Goal: Transaction & Acquisition: Book appointment/travel/reservation

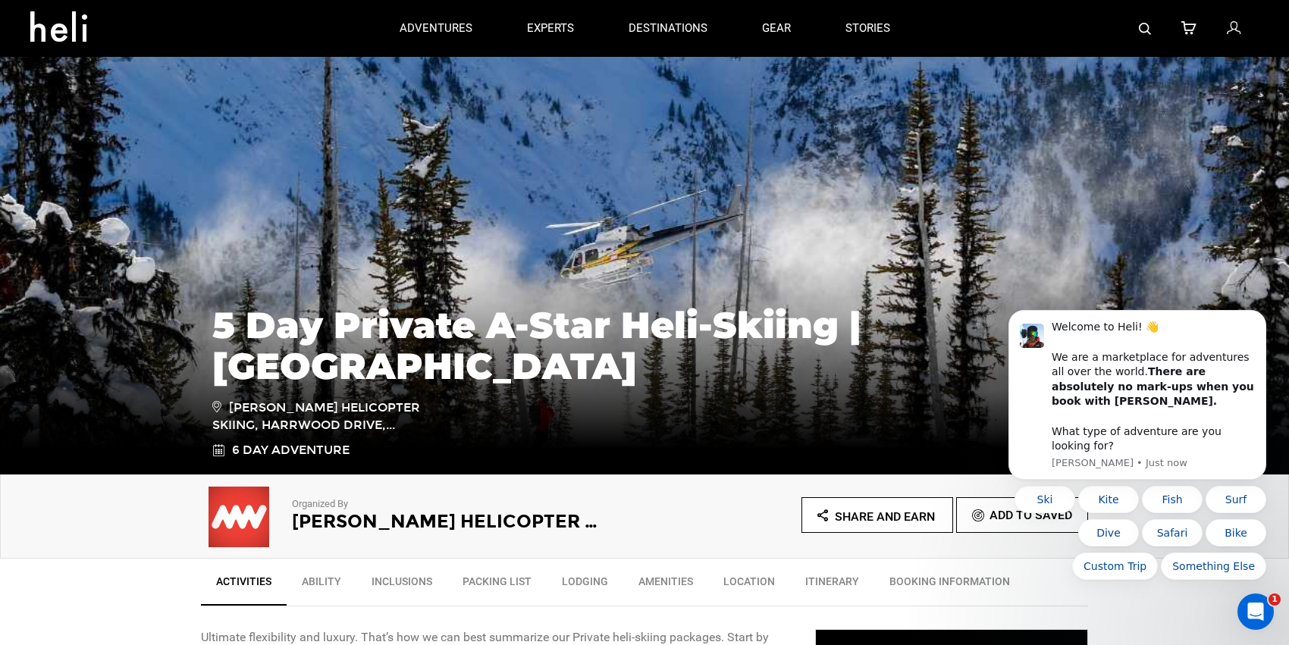
scroll to position [39, 0]
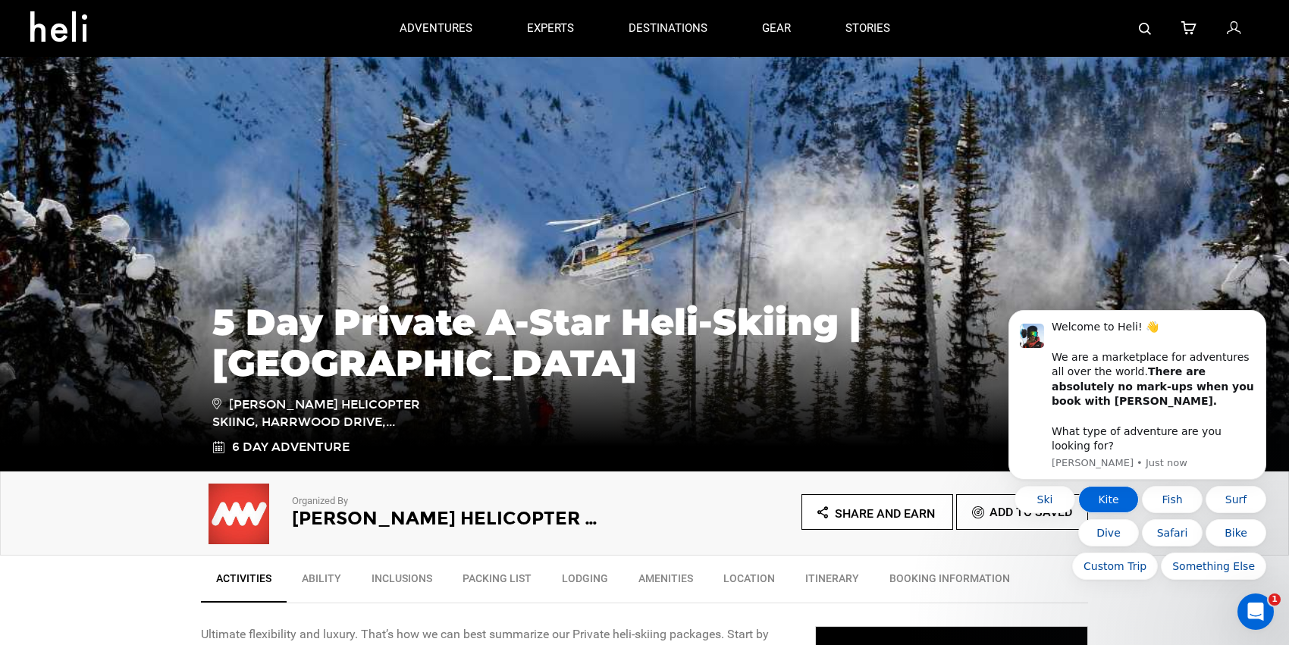
click at [1120, 498] on button "Kite" at bounding box center [1108, 499] width 61 height 27
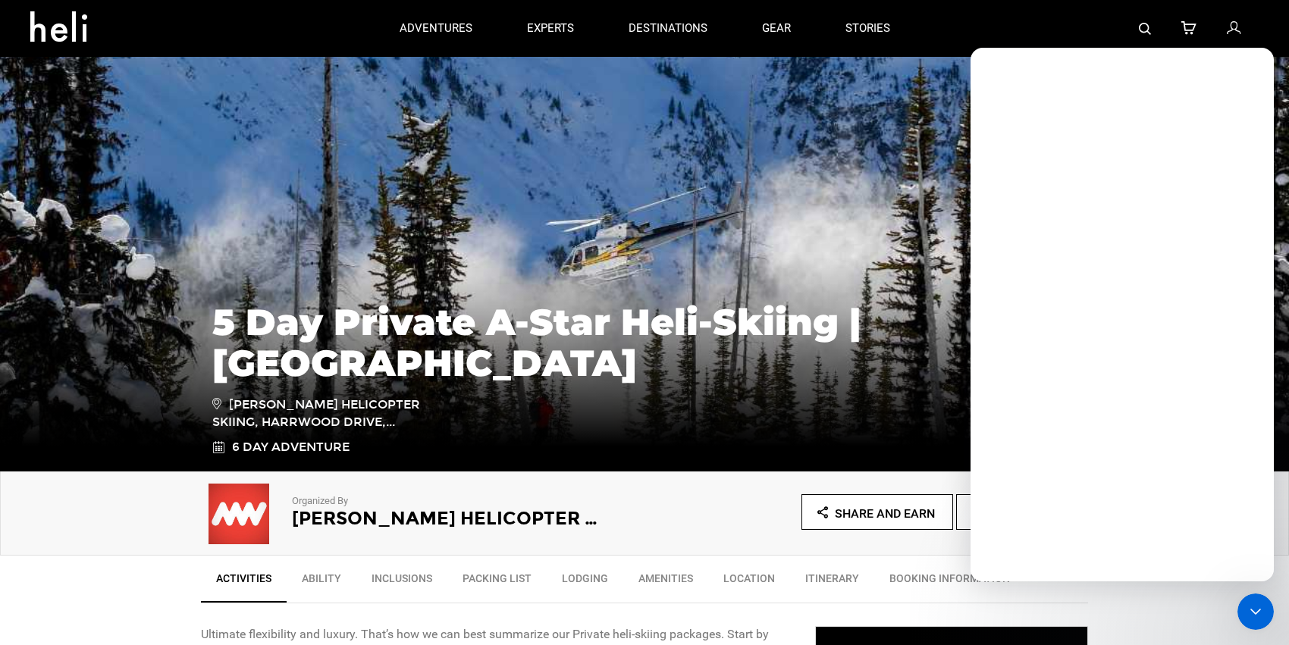
scroll to position [0, 0]
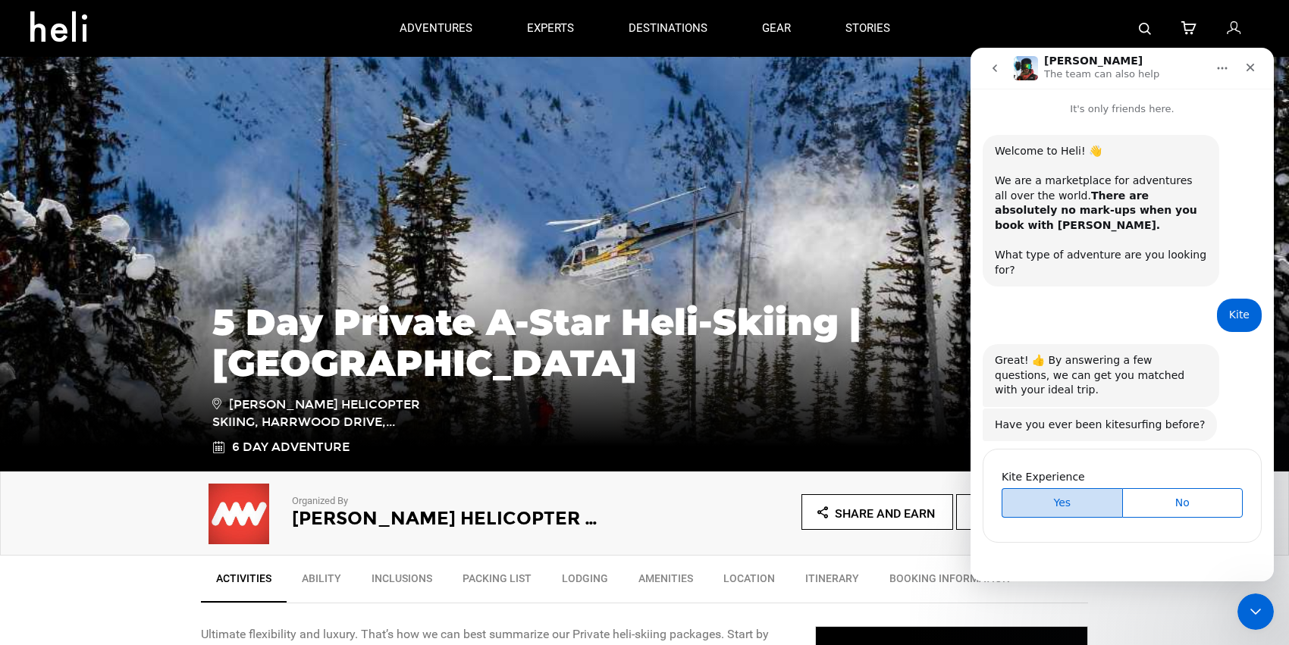
click at [1059, 495] on span "Yes" at bounding box center [1062, 503] width 117 height 16
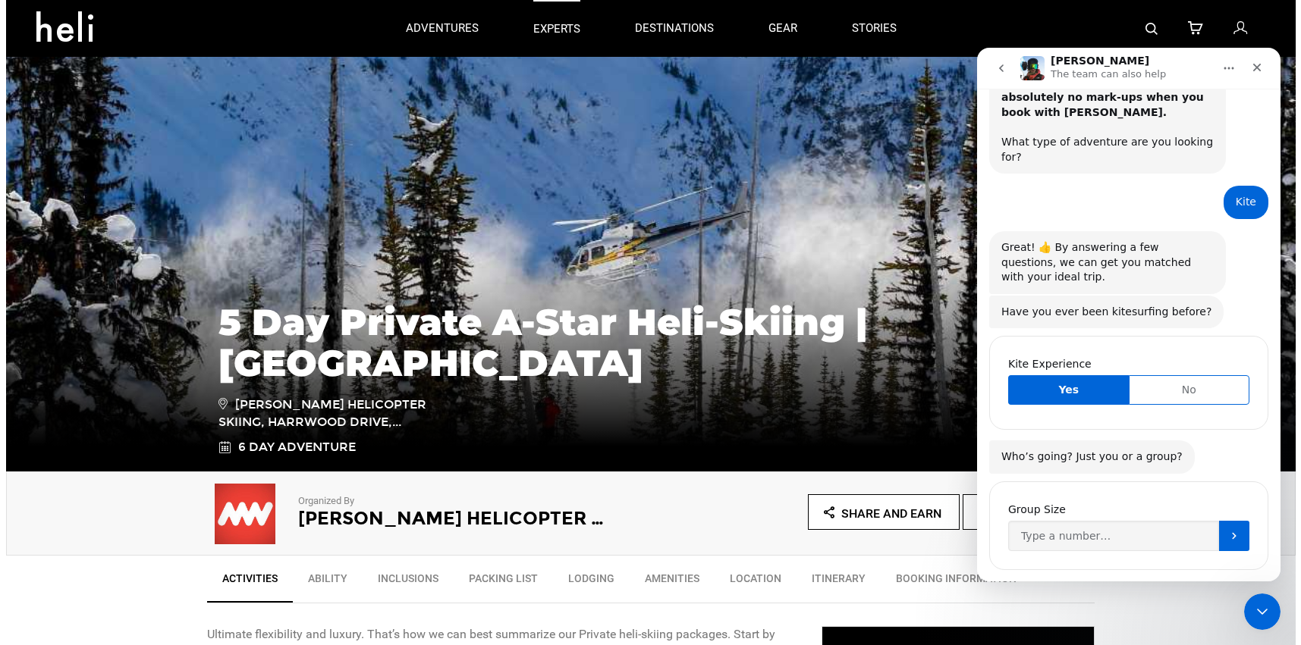
scroll to position [127, 0]
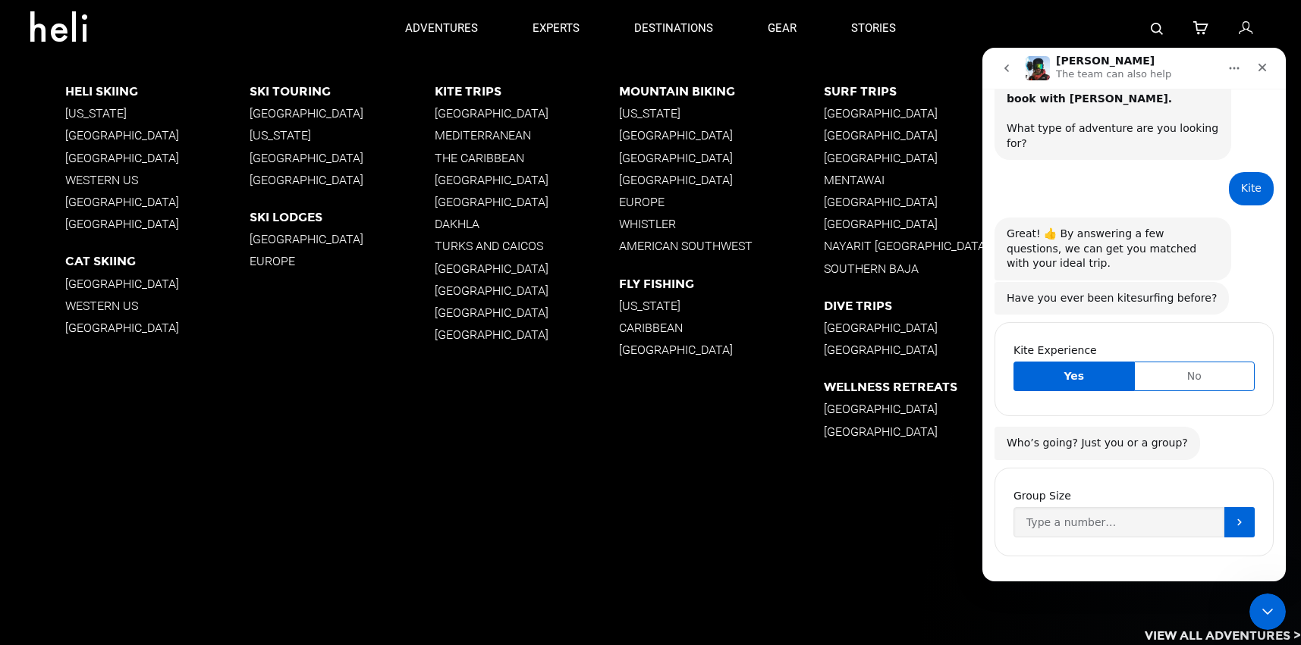
click at [453, 110] on p "[GEOGRAPHIC_DATA]" at bounding box center [527, 113] width 185 height 14
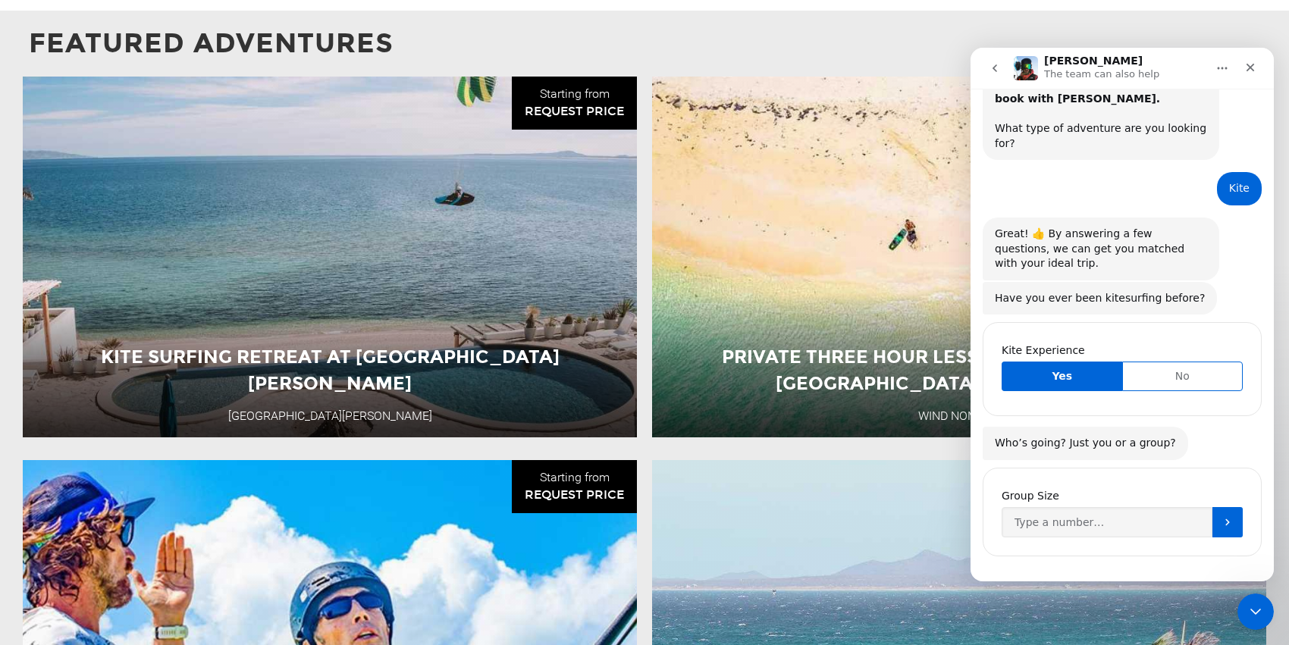
scroll to position [1150, 0]
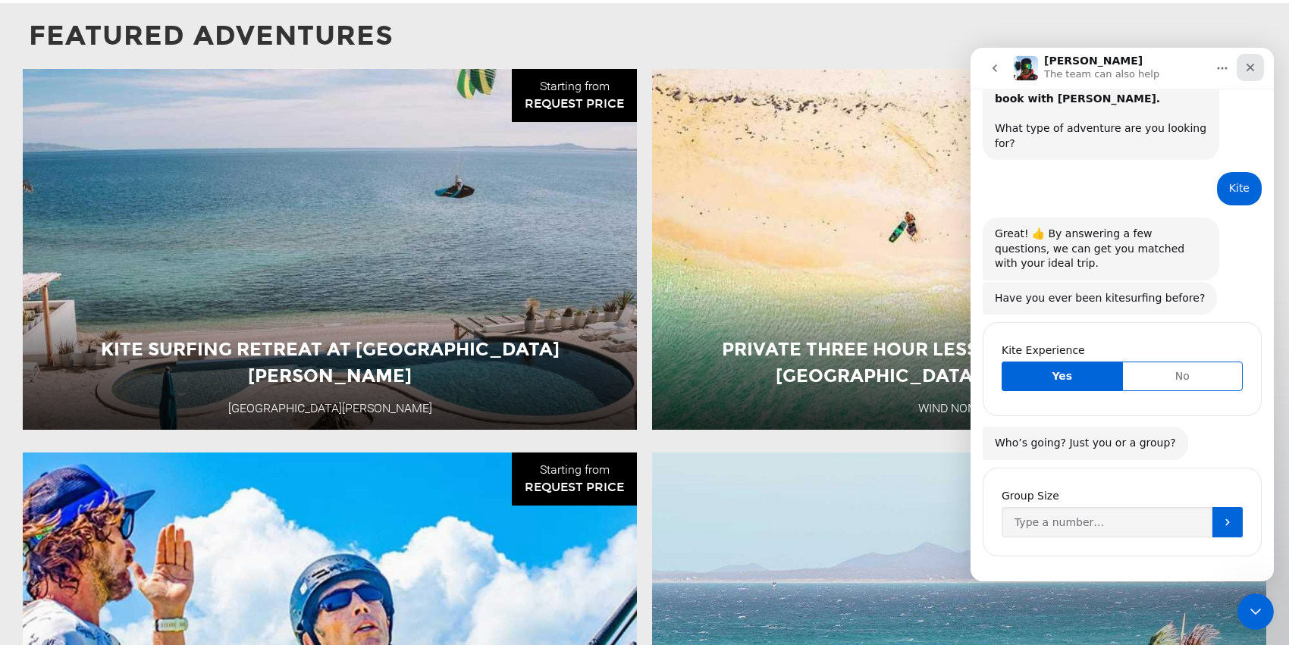
click at [1253, 67] on icon "Close" at bounding box center [1250, 67] width 12 height 12
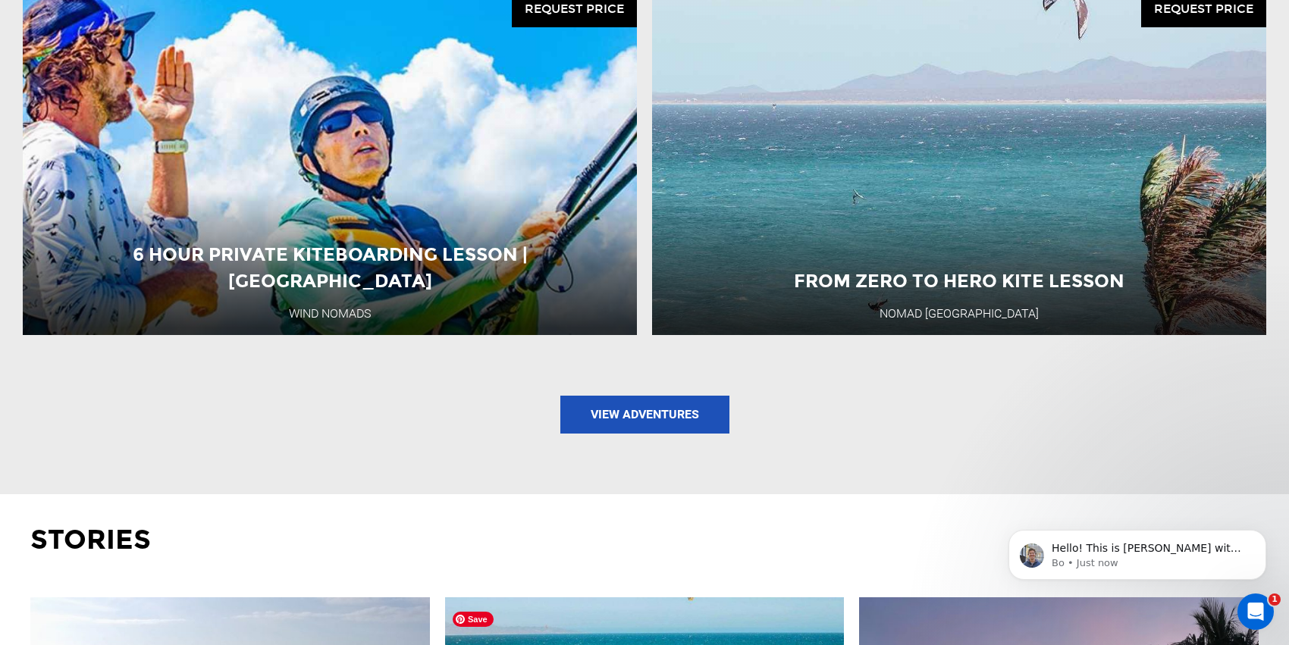
scroll to position [1661, 0]
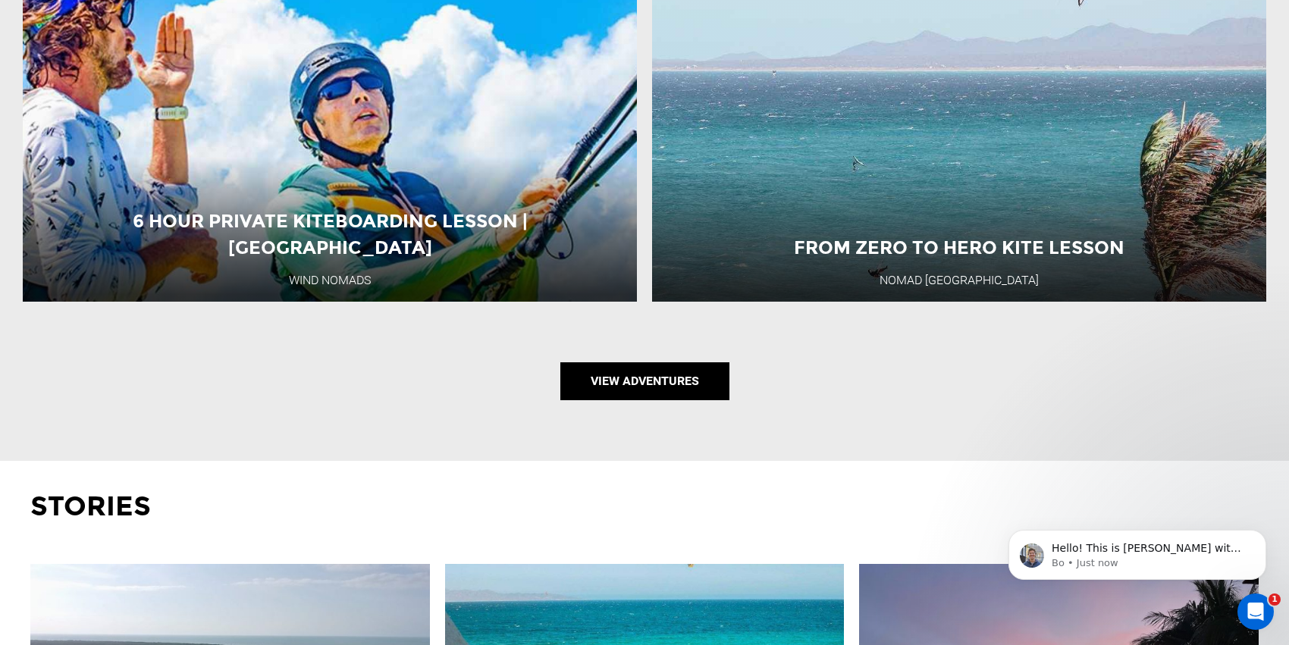
click at [648, 384] on link "View Adventures" at bounding box center [644, 381] width 169 height 38
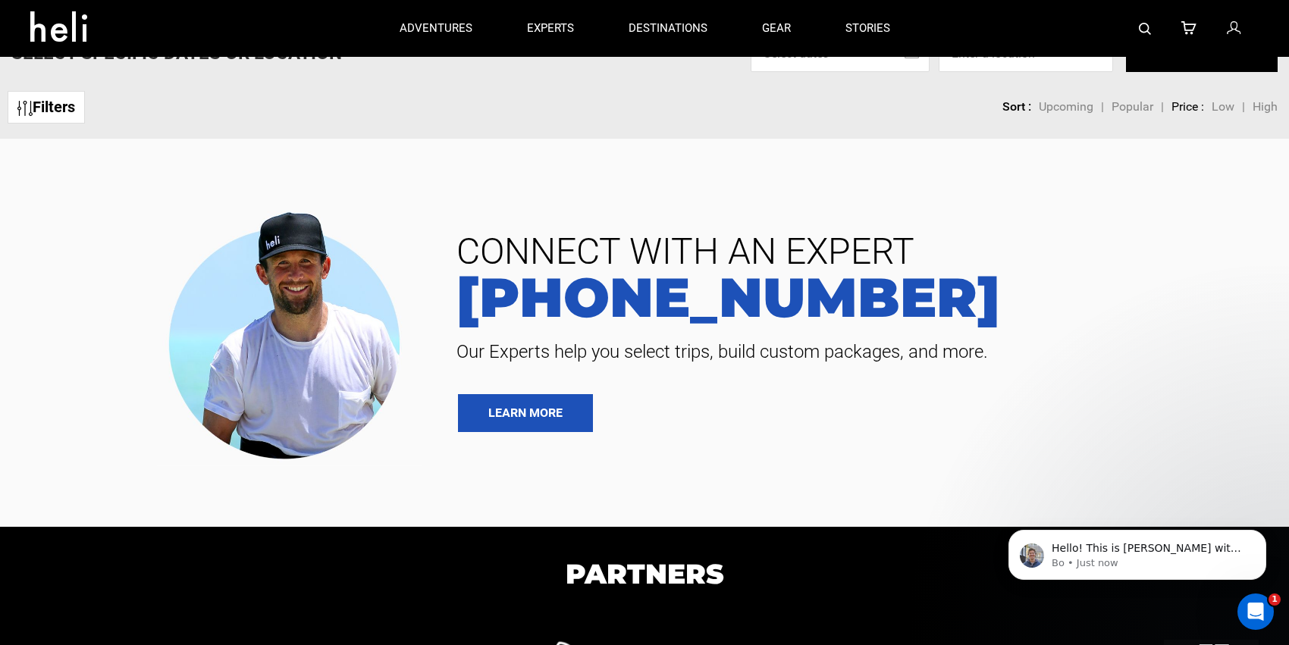
scroll to position [40, 0]
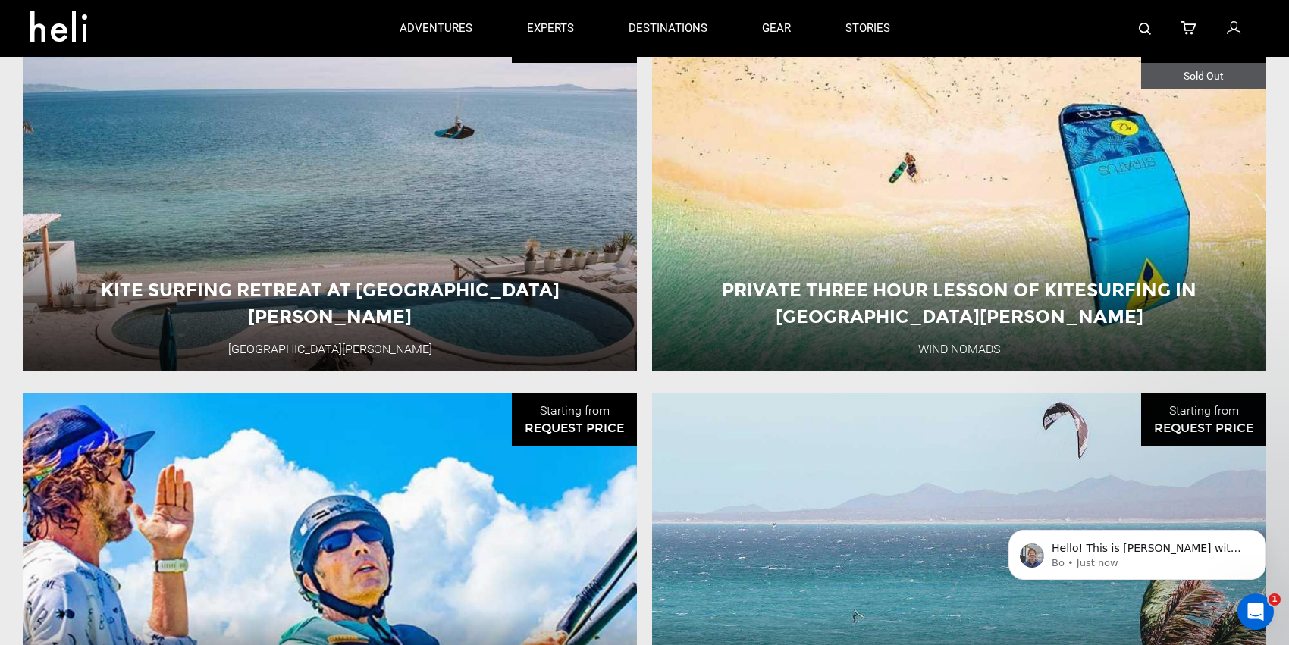
scroll to position [1156, 0]
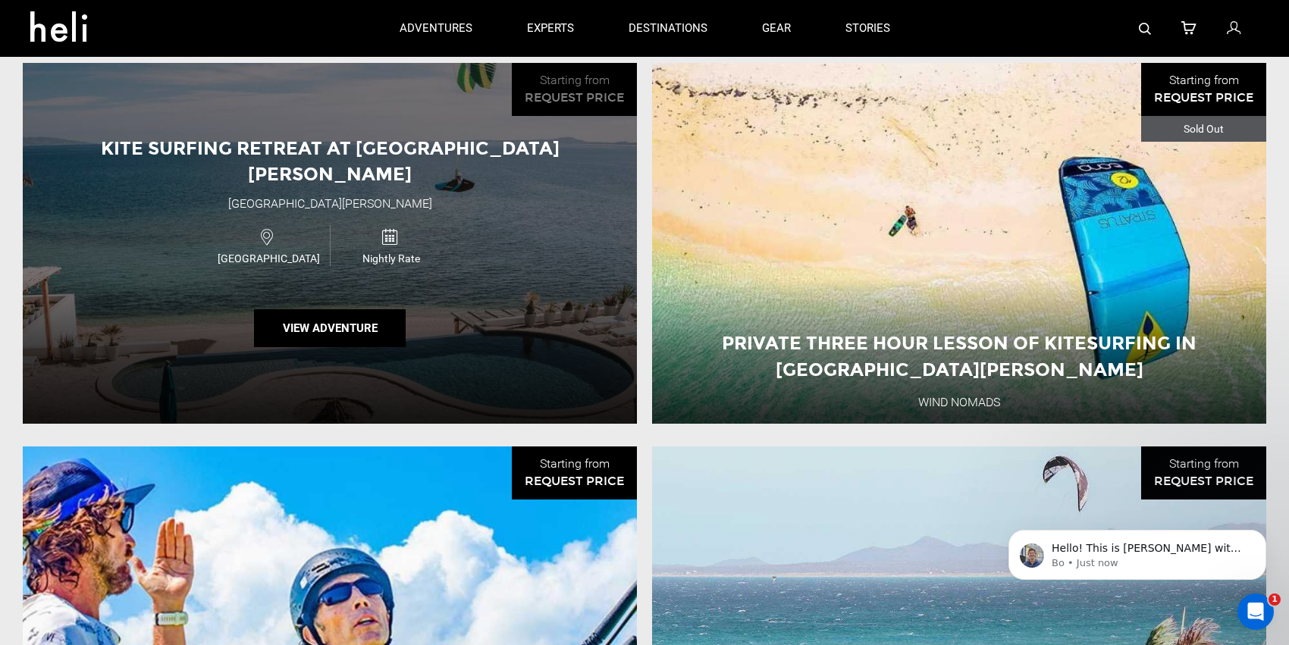
click at [303, 264] on div "Kite Surfing Retreat at [GEOGRAPHIC_DATA][PERSON_NAME] [GEOGRAPHIC_DATA][PERSON…" at bounding box center [330, 243] width 614 height 361
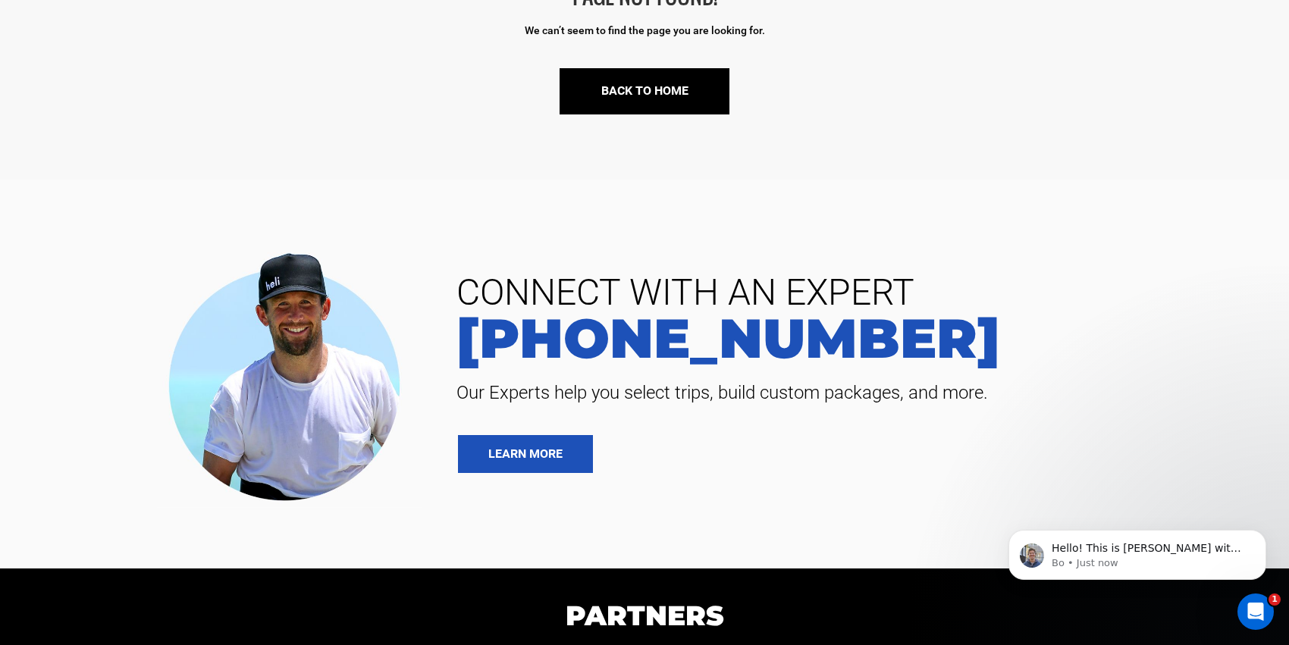
scroll to position [257, 0]
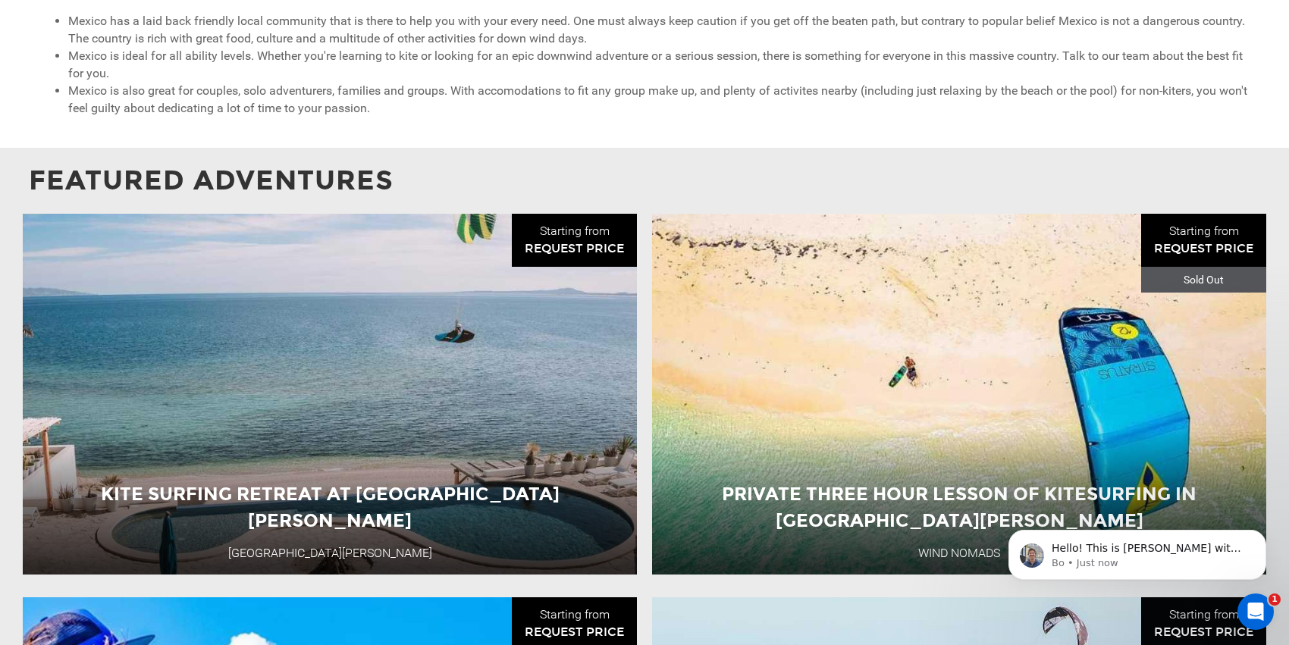
scroll to position [1018, 0]
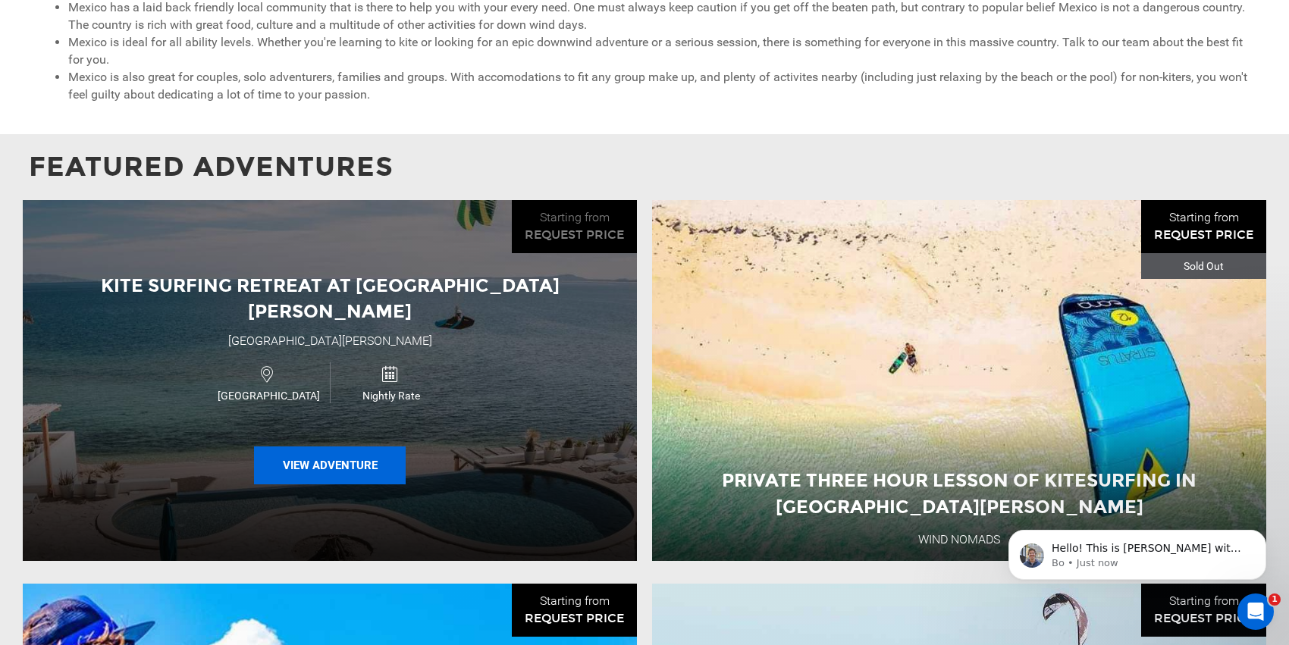
click at [352, 454] on button "View Adventure" at bounding box center [330, 466] width 152 height 38
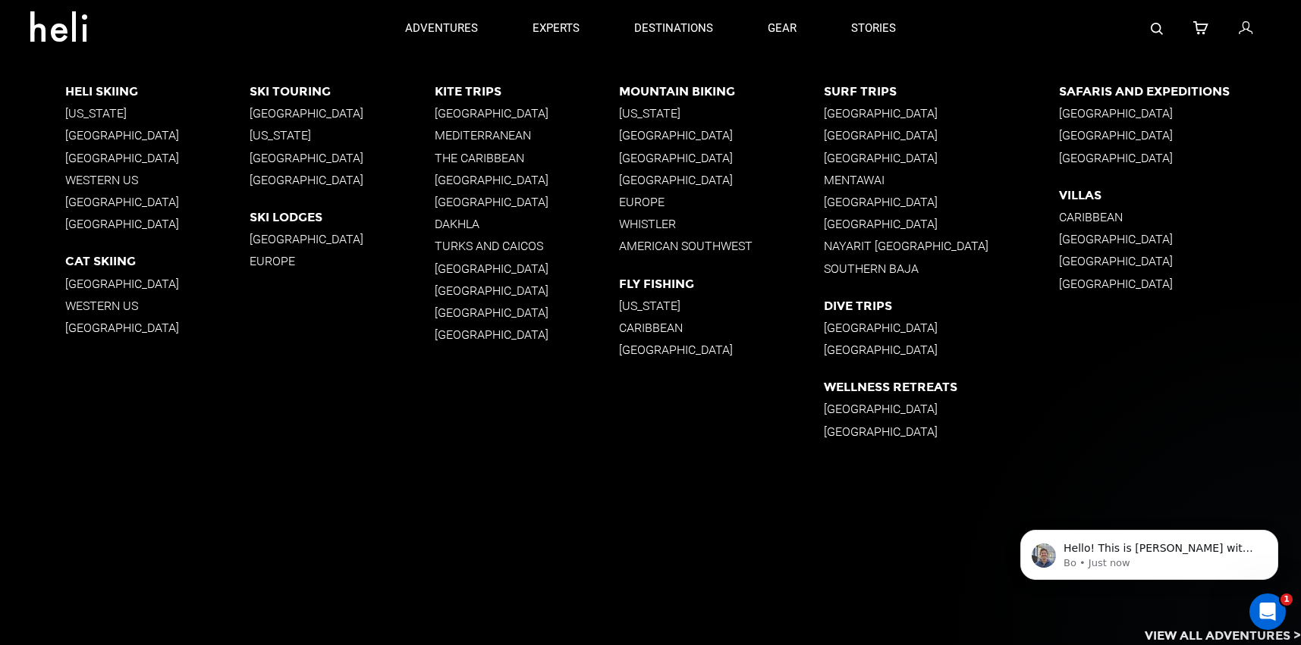
click at [478, 155] on p "The Caribbean" at bounding box center [527, 158] width 185 height 14
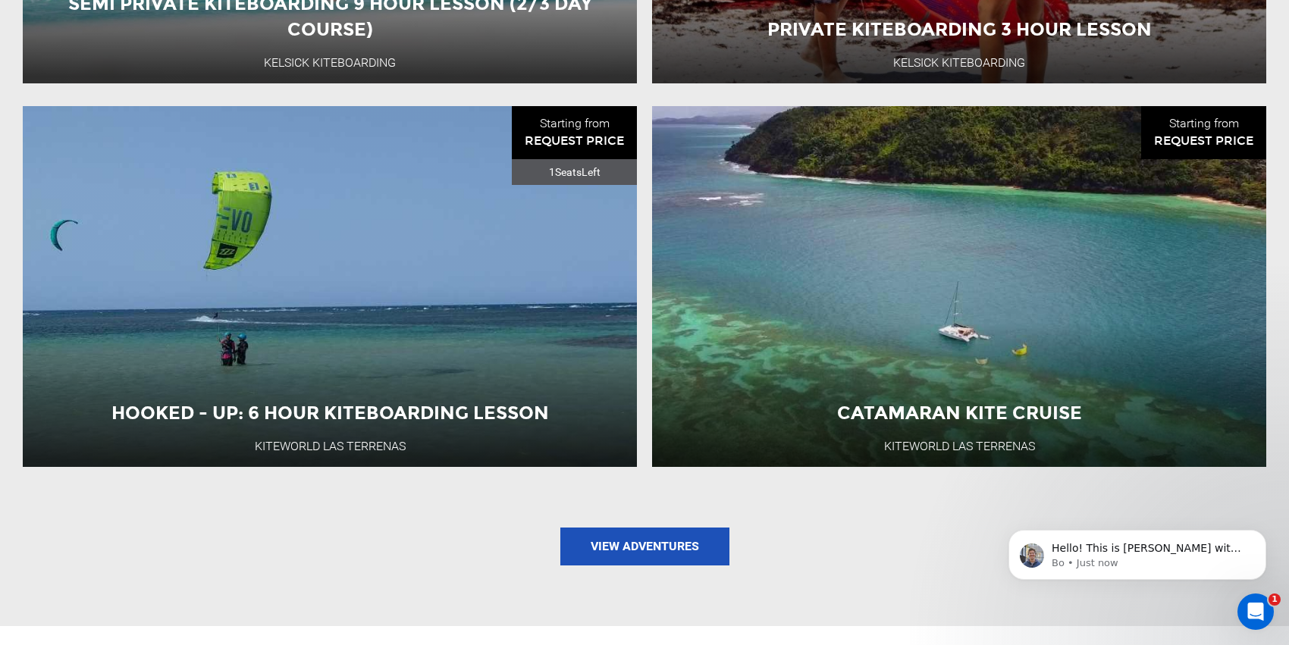
scroll to position [1573, 0]
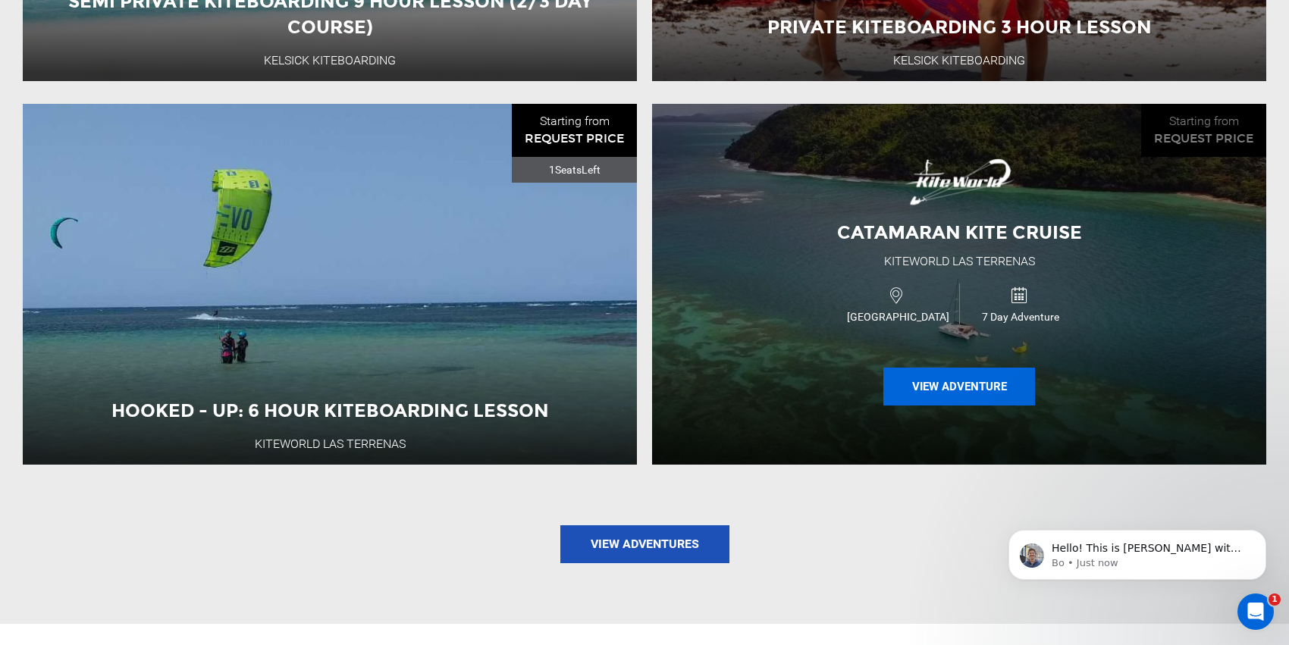
click at [933, 388] on button "View Adventure" at bounding box center [959, 387] width 152 height 38
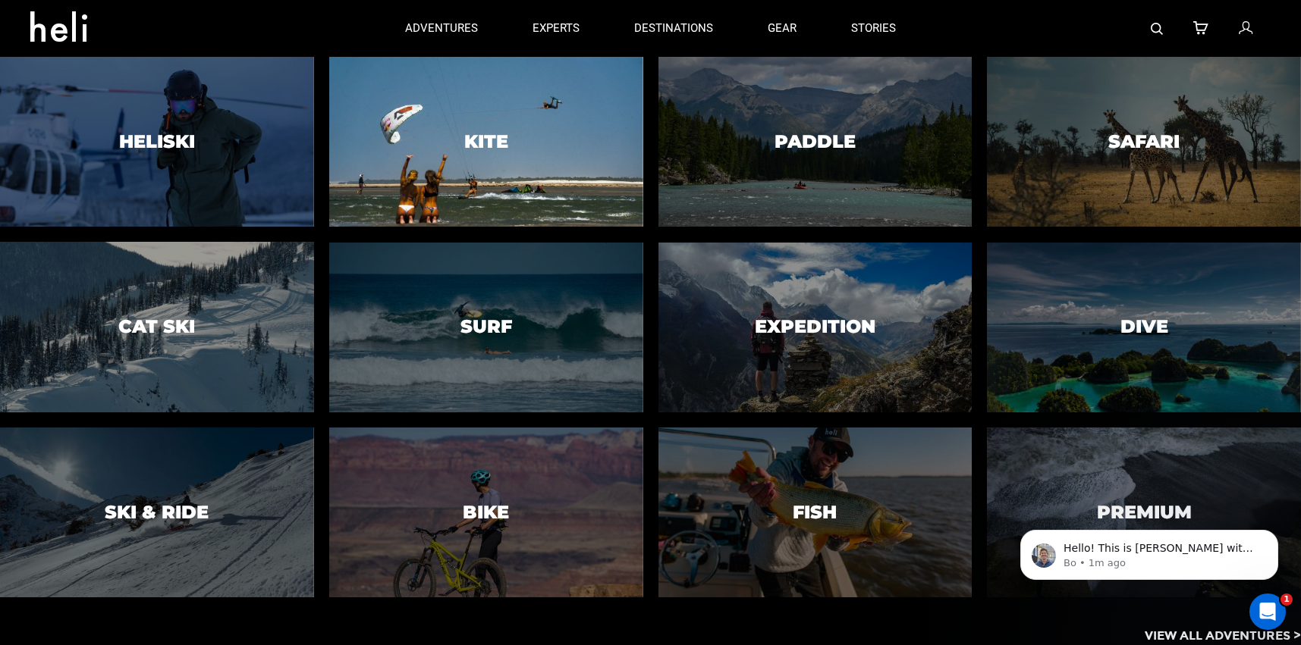
click at [453, 157] on div at bounding box center [486, 142] width 320 height 174
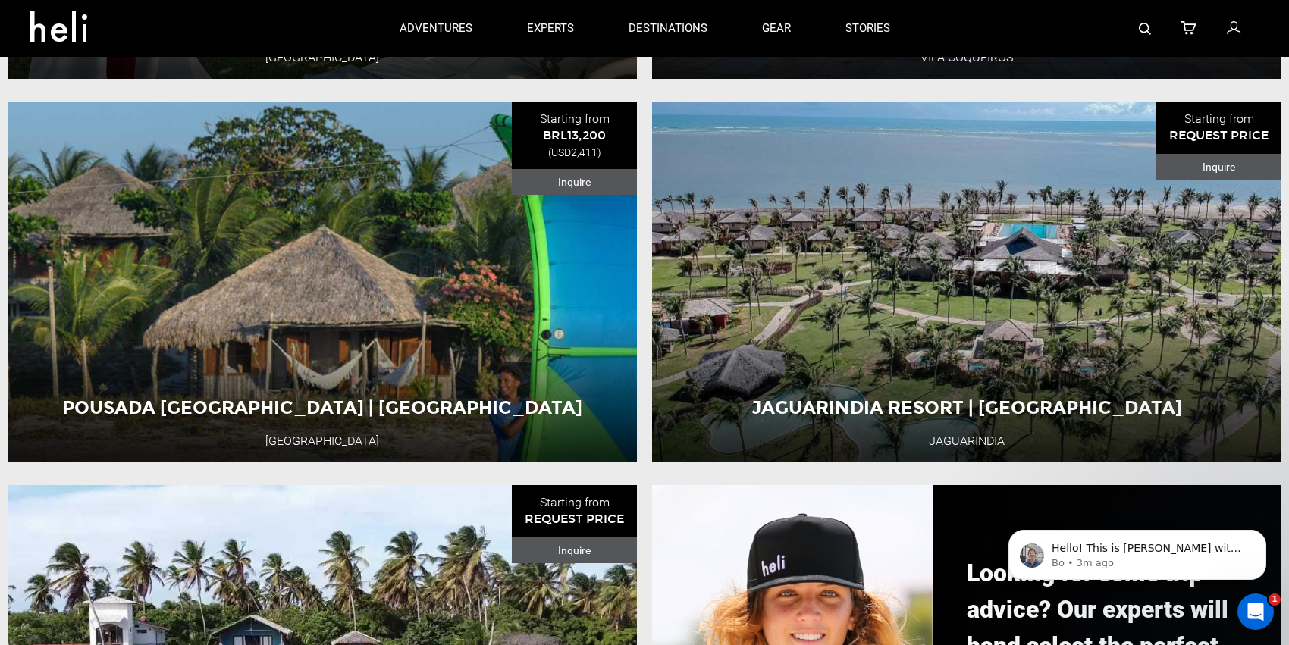
scroll to position [1340, 0]
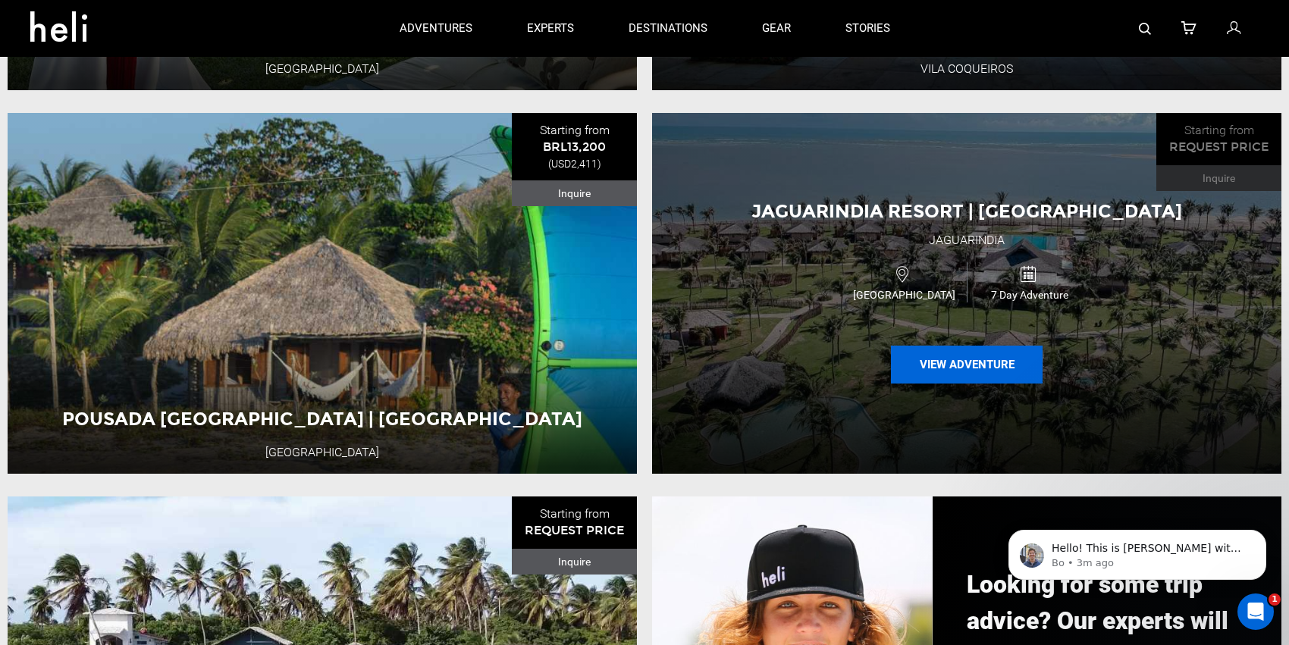
click at [961, 372] on button "View Adventure" at bounding box center [967, 365] width 152 height 38
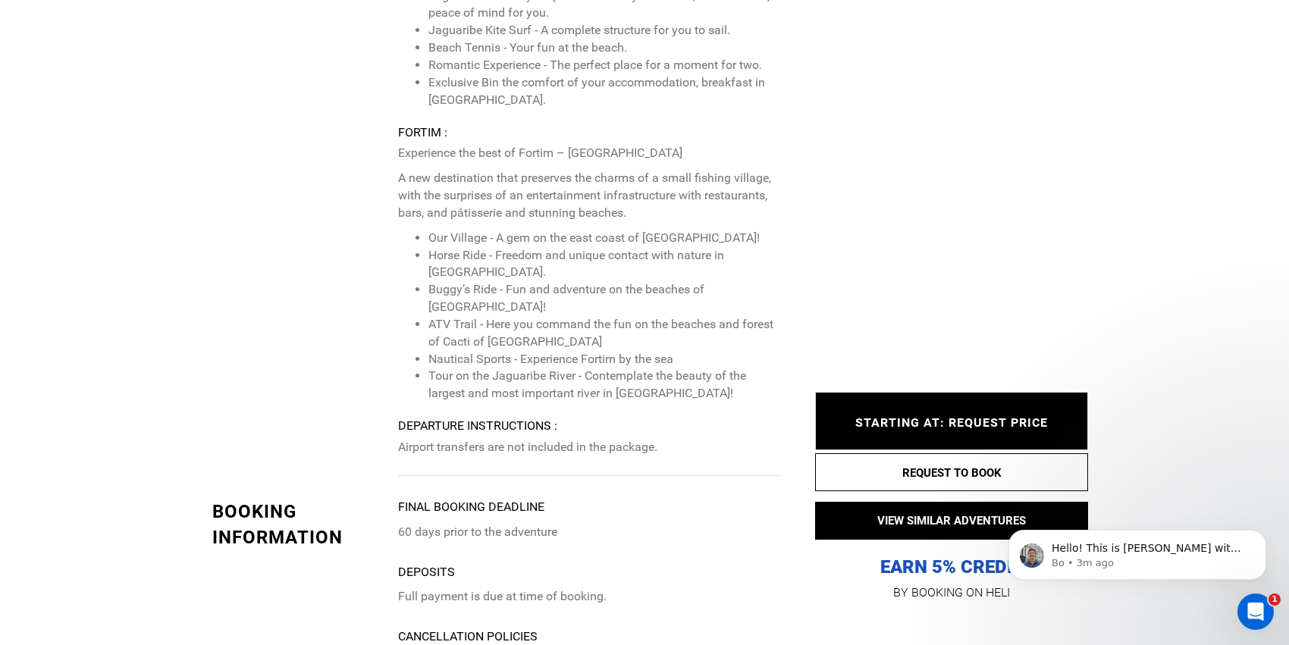
scroll to position [3833, 0]
